Goal: Find contact information: Find contact information

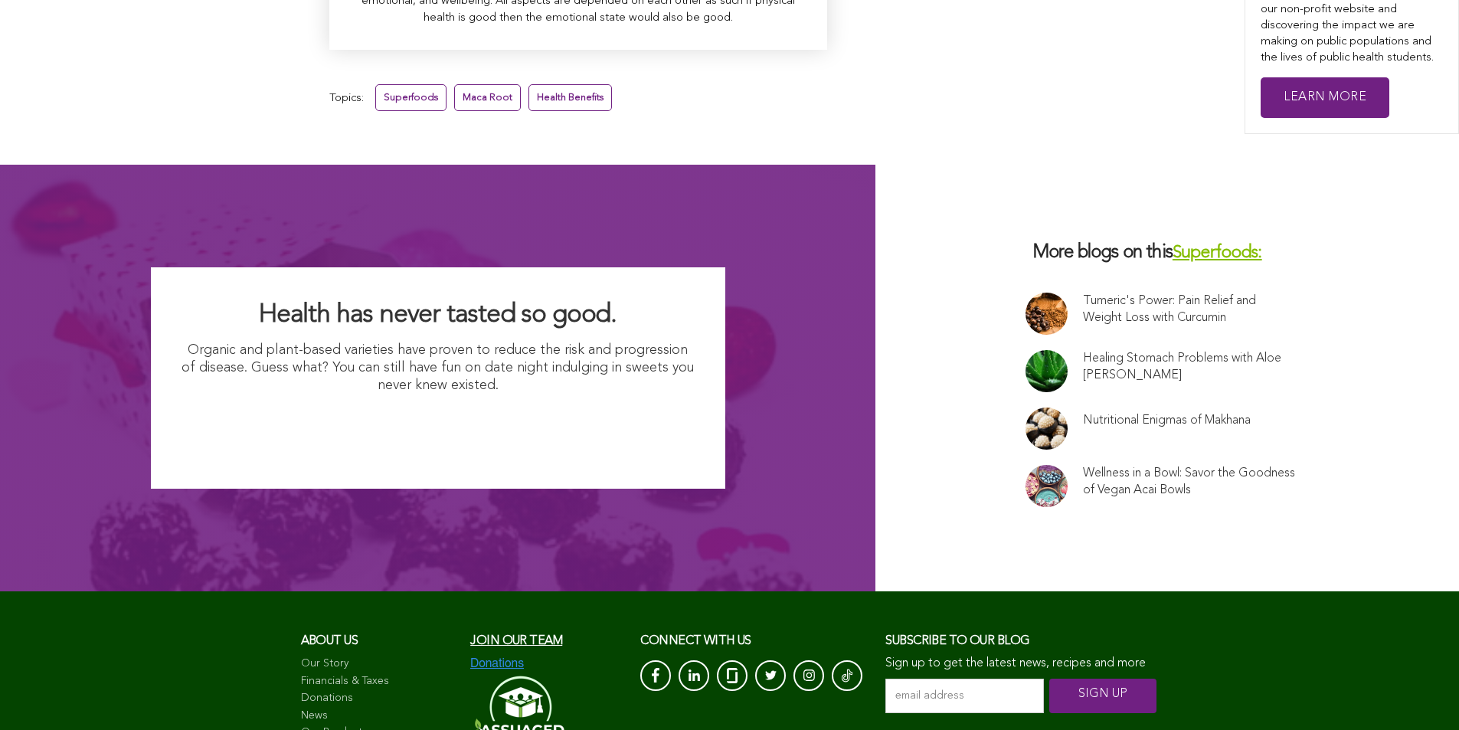
scroll to position [10126, 0]
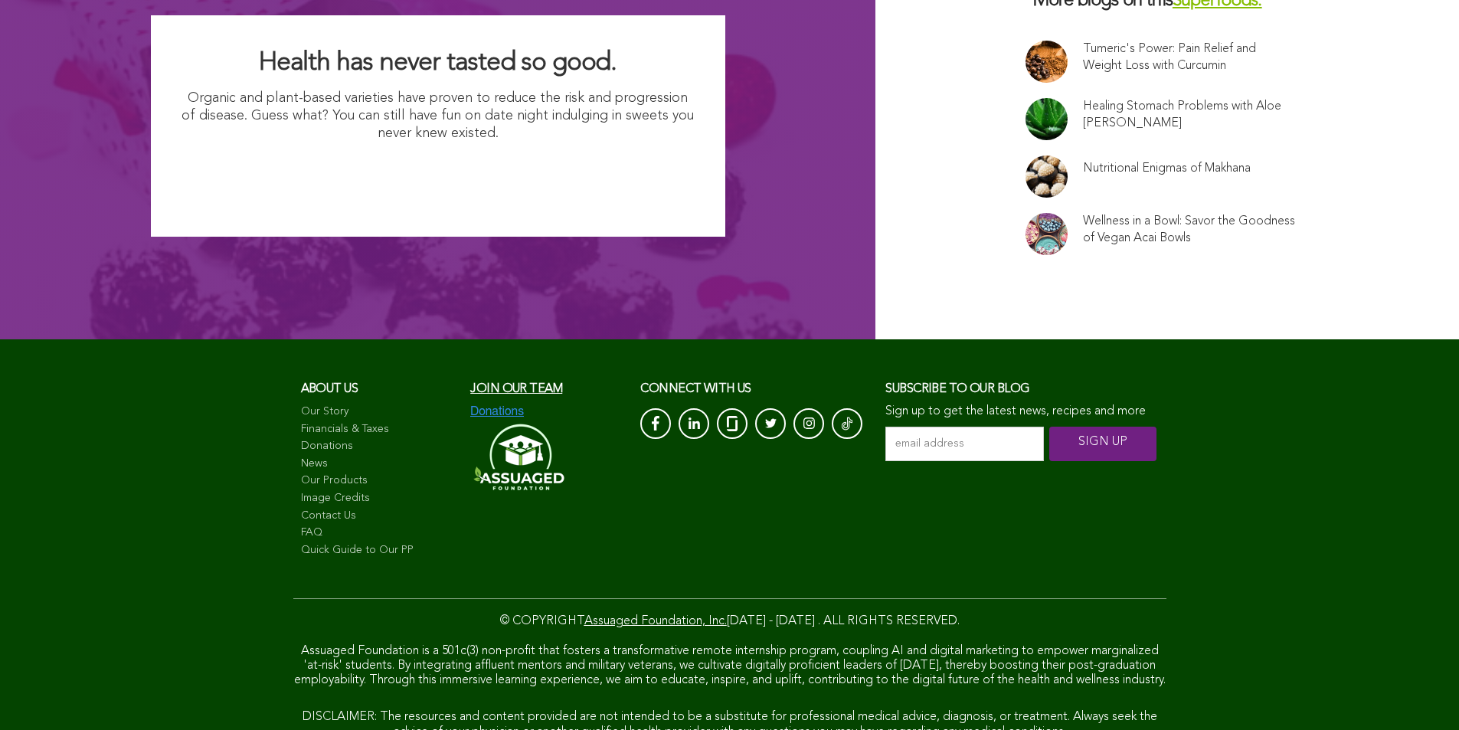
click at [301, 509] on link "Contact Us" at bounding box center [378, 516] width 155 height 15
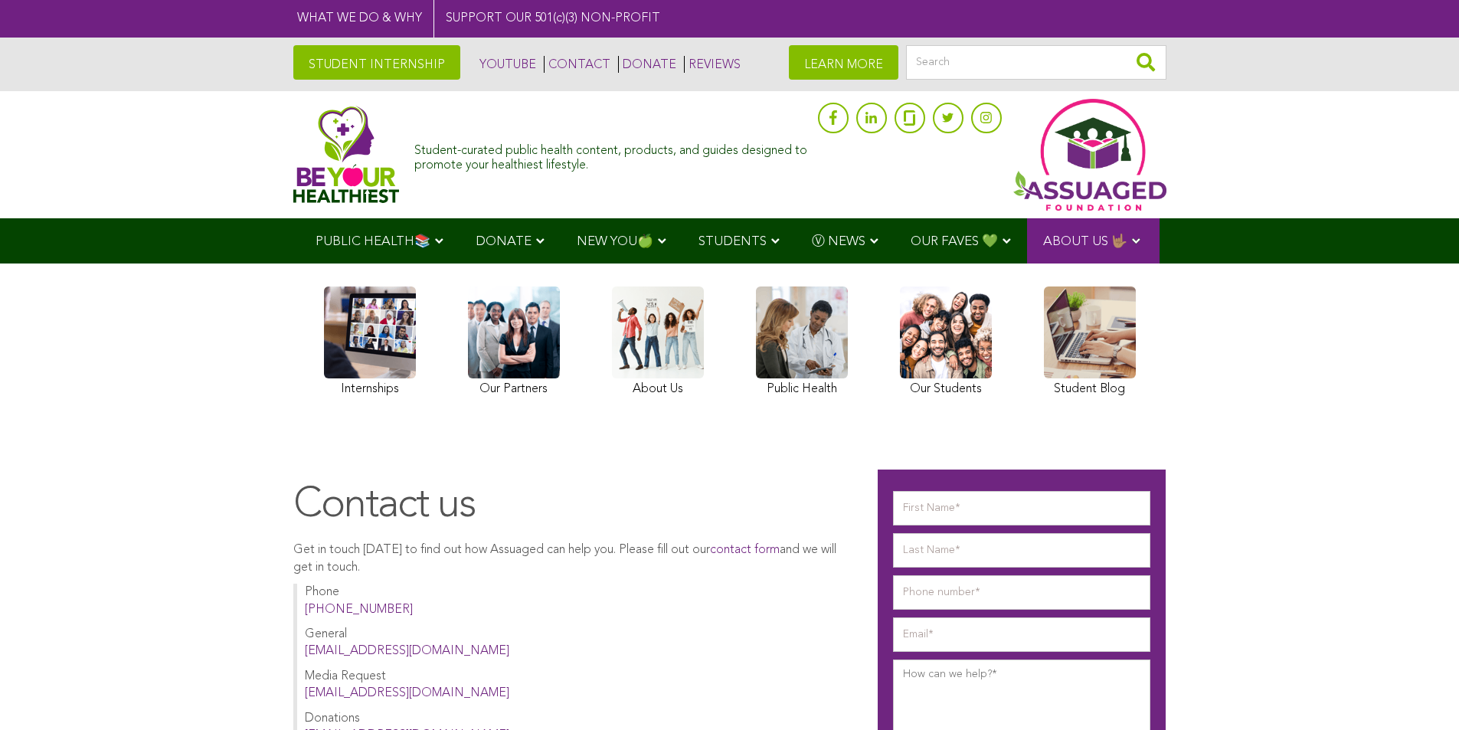
click at [544, 65] on link "CONTACT" at bounding box center [577, 64] width 67 height 17
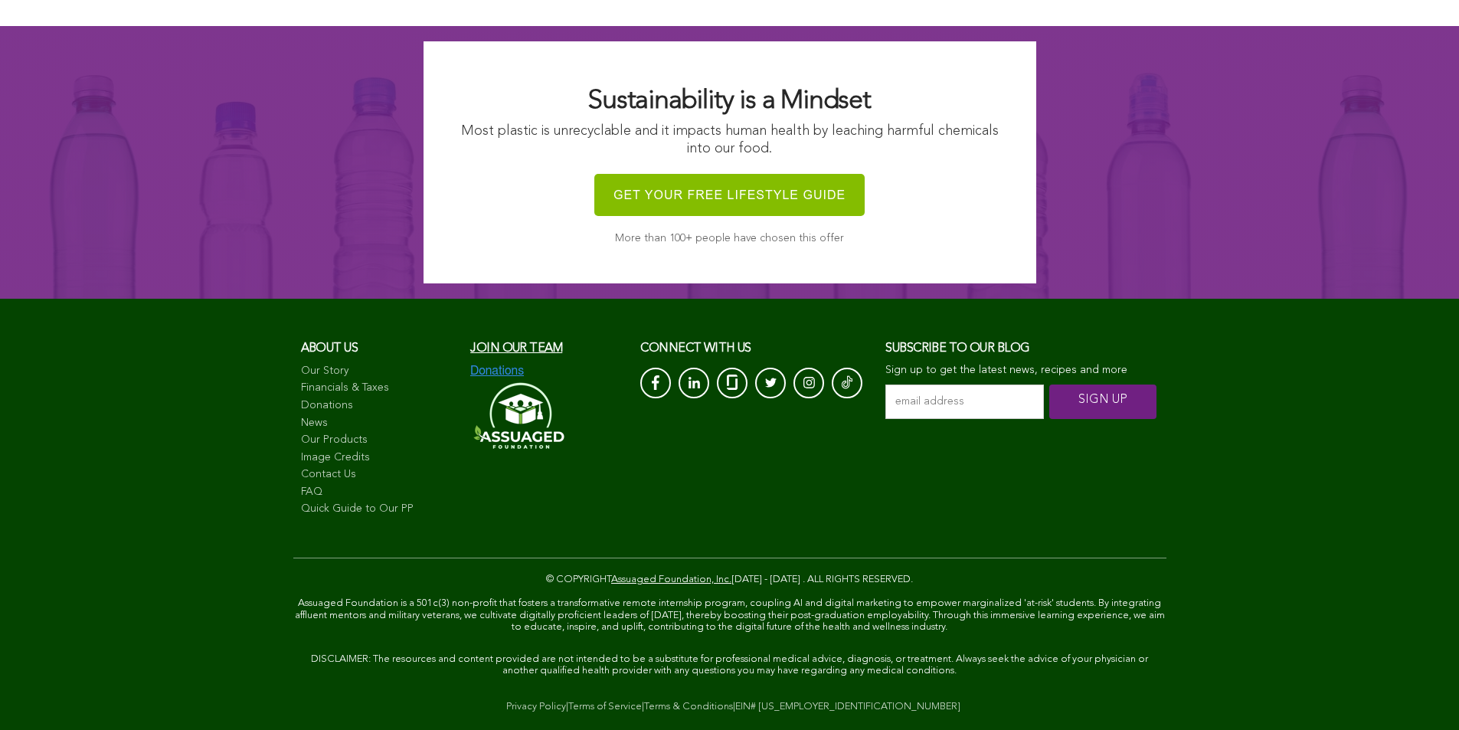
scroll to position [1517, 0]
